Goal: Submit feedback/report problem

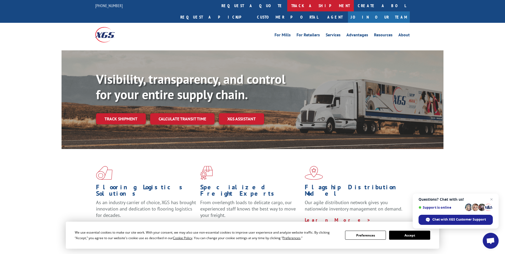
click at [287, 5] on link "track a shipment" at bounding box center [320, 5] width 67 height 11
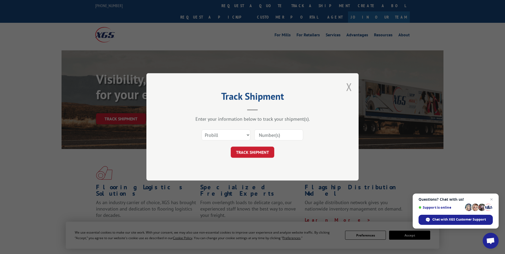
click at [349, 88] on button "Close modal" at bounding box center [349, 87] width 6 height 14
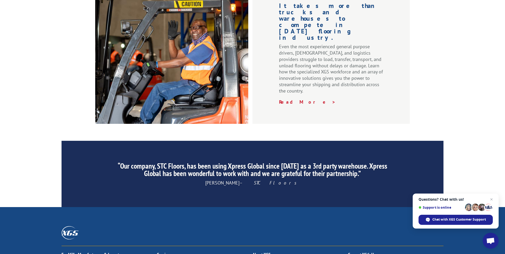
scroll to position [795, 0]
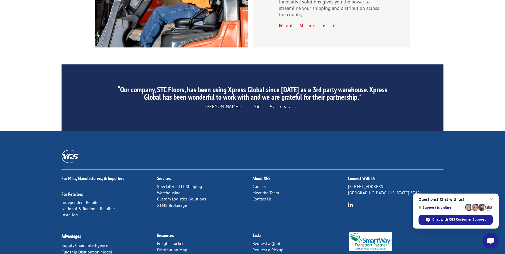
click at [262, 196] on link "Contact Us" at bounding box center [261, 198] width 19 height 5
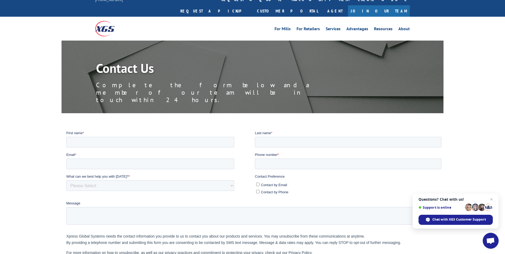
scroll to position [7, 0]
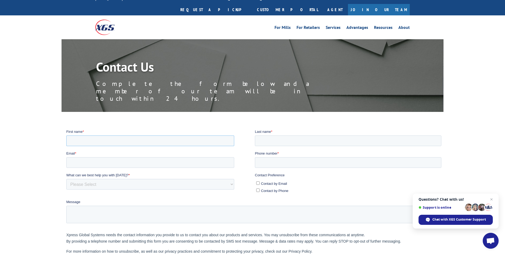
click at [101, 142] on input "First name *" at bounding box center [150, 140] width 168 height 11
type input "Aga"
type input "Lopez"
click at [91, 164] on input "Email *" at bounding box center [150, 162] width 168 height 11
type input "aga@shippreemptive.com"
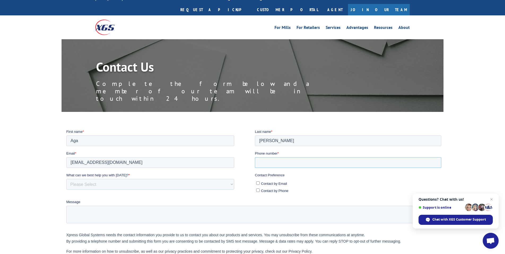
click at [267, 163] on input "Phone number *" at bounding box center [348, 162] width 186 height 11
paste input "(681)339-0820"
click at [276, 161] on input "(681)339-0820" at bounding box center [348, 162] width 186 height 11
click at [268, 164] on input "(681)3390820" at bounding box center [348, 162] width 186 height 11
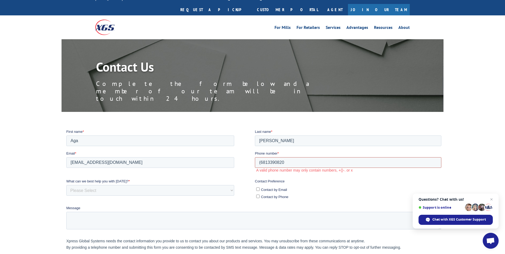
click at [261, 162] on input "(6813390820" at bounding box center [348, 162] width 186 height 11
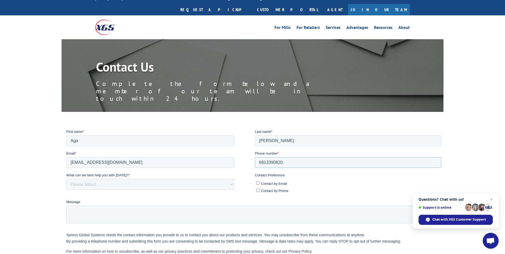
type input "6813390820"
click at [98, 184] on select "Please Select Quoting, Opening New Account, or New Business Opportunity Shipmen…" at bounding box center [150, 184] width 168 height 11
select select "Other"
click at [66, 179] on select "Please Select Quoting, Opening New Account, or New Business Opportunity Shipmen…" at bounding box center [150, 184] width 168 height 11
click at [258, 184] on input "Contact by Email" at bounding box center [257, 182] width 3 height 3
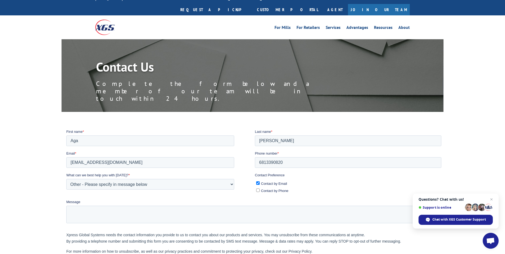
checkbox input "true"
click at [257, 190] on input "Contact by Phone" at bounding box center [257, 189] width 3 height 3
checkbox input "true"
click at [170, 215] on textarea "Message" at bounding box center [253, 213] width 375 height 17
paste textarea "31609659"
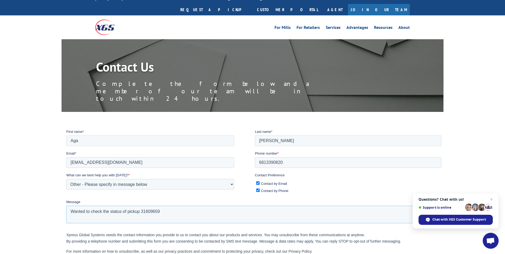
click at [142, 212] on textarea "Wanted to check the status of pickup 31609659" at bounding box center [253, 213] width 375 height 17
click at [196, 213] on textarea "Wanted to check the status of pickup # 31609659" at bounding box center [253, 213] width 375 height 17
paste textarea "Intel- San Diego Logistics"
paste textarea "16409 W Bernardo Dr, BDS1 (dock)"
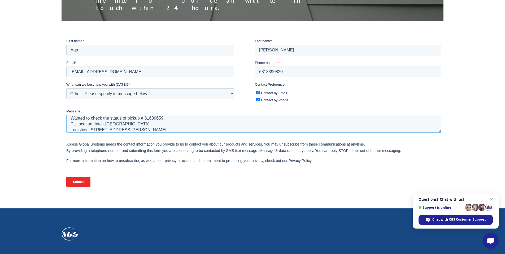
scroll to position [8, 0]
type textarea "Wanted to check the status of pickup # 31609659 PU location: Intel- San Diego L…"
click at [74, 180] on input "Submit" at bounding box center [78, 182] width 24 height 10
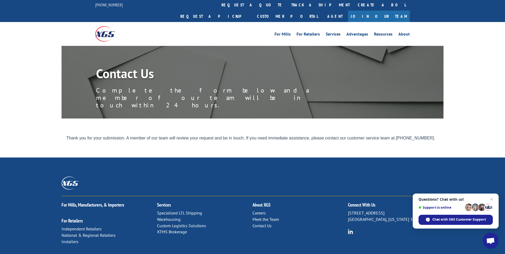
scroll to position [0, 0]
